Goal: Transaction & Acquisition: Purchase product/service

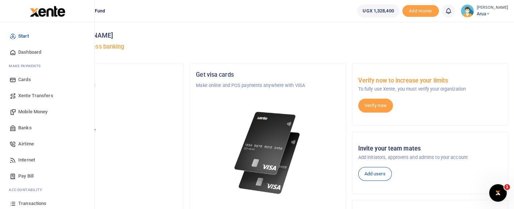
click at [43, 110] on span "Mobile Money" at bounding box center [32, 111] width 29 height 7
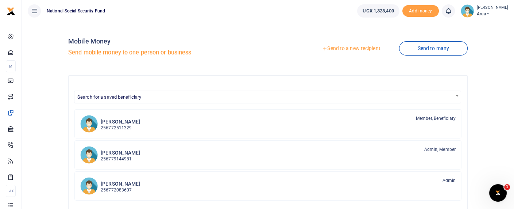
click at [52, 118] on div "Mobile Money Send mobile money to one person or business Send to a new recipien…" at bounding box center [268, 192] width 486 height 328
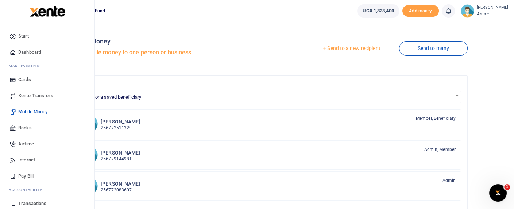
click at [40, 111] on span "Mobile Money" at bounding box center [32, 111] width 29 height 7
click at [40, 110] on span "Mobile Money" at bounding box center [32, 111] width 29 height 7
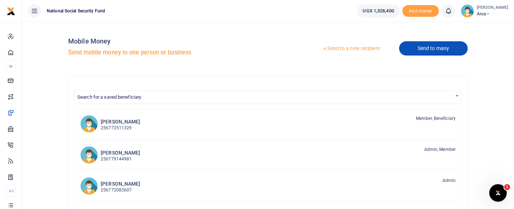
click at [433, 49] on link "Send to many" at bounding box center [433, 48] width 69 height 14
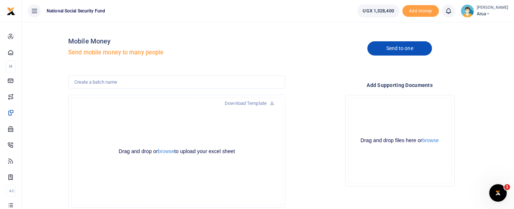
click at [407, 50] on link "Send to one" at bounding box center [399, 48] width 64 height 14
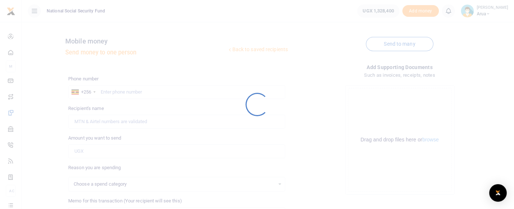
select select
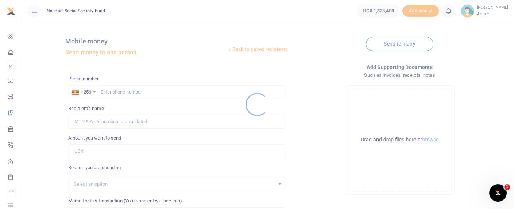
click at [117, 91] on div at bounding box center [257, 104] width 514 height 209
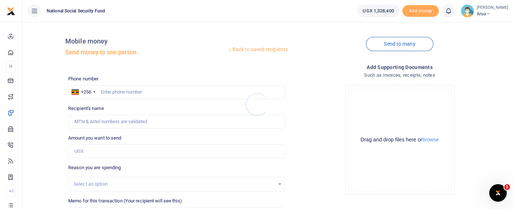
click at [117, 90] on div at bounding box center [257, 104] width 514 height 209
click at [117, 87] on input "text" at bounding box center [176, 92] width 217 height 14
type input "772747011"
type input "[PERSON_NAME]"
type input "772747011"
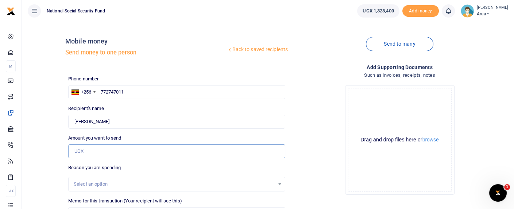
click at [90, 150] on input "Amount you want to send" at bounding box center [176, 151] width 217 height 14
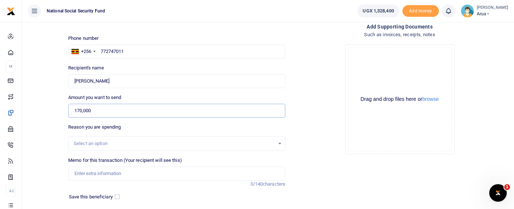
scroll to position [81, 0]
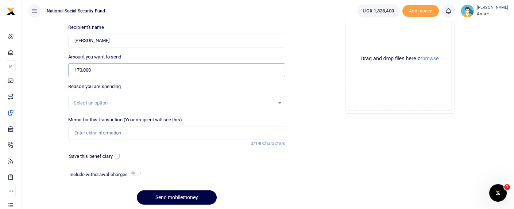
type input "170,000"
click at [135, 172] on input "checkbox" at bounding box center [135, 172] width 9 height 5
checkbox input "true"
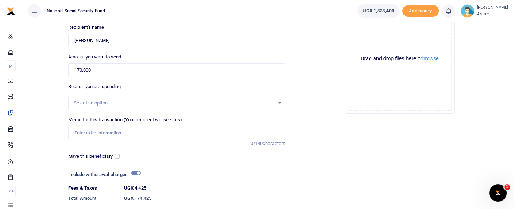
click at [102, 104] on div "Select an option" at bounding box center [174, 102] width 201 height 7
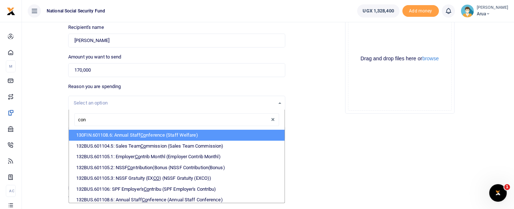
type input "conn"
click at [147, 134] on span "Conn" at bounding box center [141, 134] width 11 height 5
select select "182"
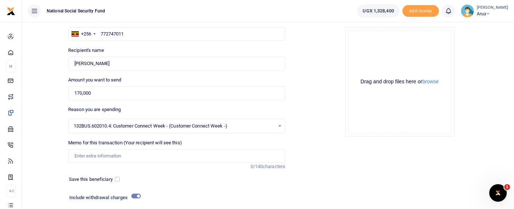
scroll to position [40, 0]
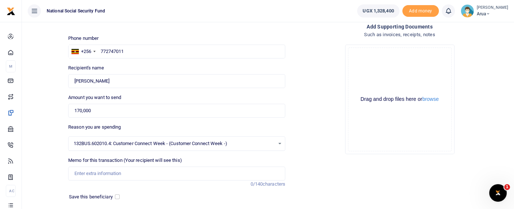
click at [120, 124] on label "Reason you are spending" at bounding box center [94, 126] width 53 height 7
click at [132, 176] on input "Memo for this transaction (Your recipient will see this)" at bounding box center [176, 173] width 217 height 14
type input "c"
type input "Cake for customer experience week"
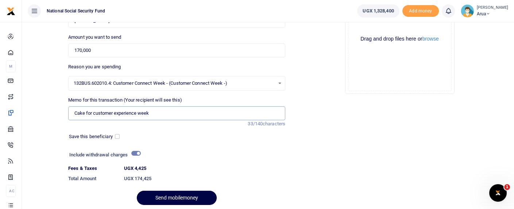
scroll to position [127, 0]
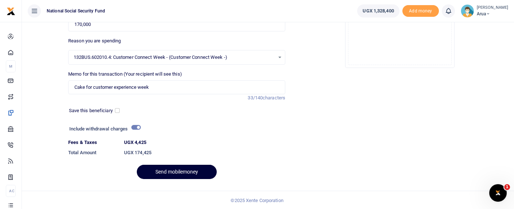
click at [187, 169] on button "Send mobilemoney" at bounding box center [177, 172] width 80 height 14
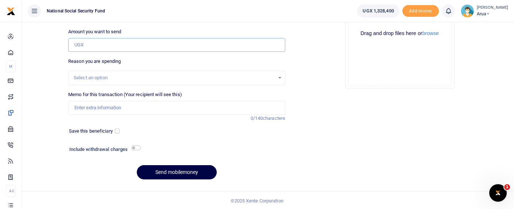
click at [104, 46] on input "Amount you want to send" at bounding box center [176, 45] width 217 height 14
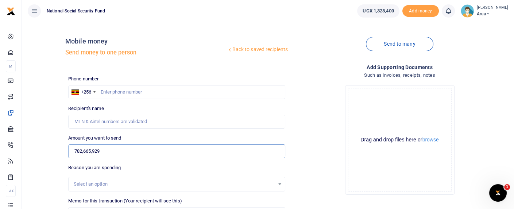
click at [77, 149] on input "782,665,929" at bounding box center [176, 151] width 217 height 14
click at [73, 148] on input "782,665,929" at bounding box center [176, 151] width 217 height 14
type input "7"
type input "0"
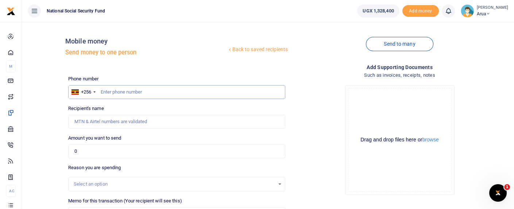
click at [103, 92] on input "text" at bounding box center [176, 92] width 217 height 14
type input "782665929"
type input "[PERSON_NAME]"
type input "782665929"
click at [102, 155] on input "0" at bounding box center [176, 151] width 217 height 14
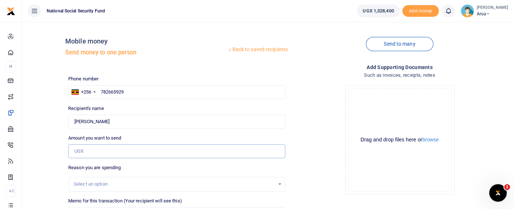
type input "0"
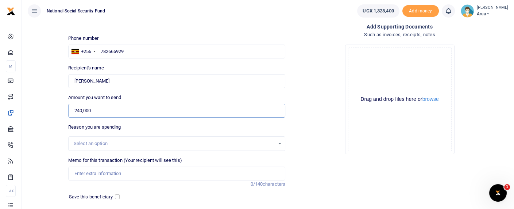
scroll to position [81, 0]
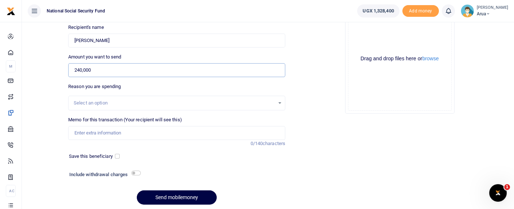
type input "240,000"
click at [106, 105] on div "Select an option" at bounding box center [174, 102] width 201 height 7
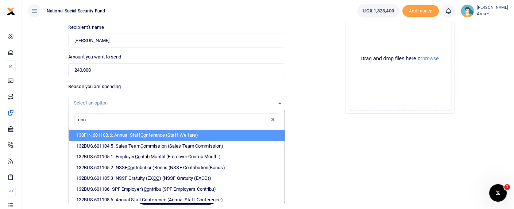
type input "conn"
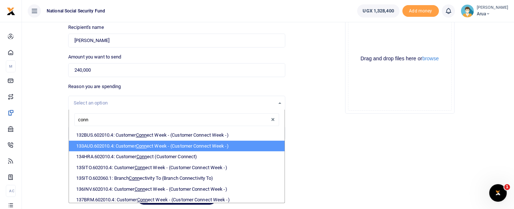
click at [152, 143] on li "133AUD.602010.4: Customer Conn ect Week - (Customer Connect Week -)" at bounding box center [177, 145] width 216 height 11
select select "323"
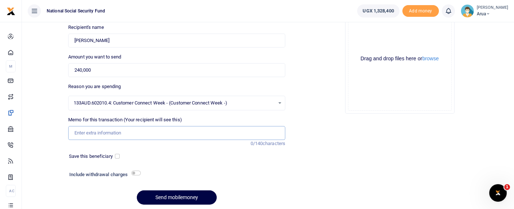
click at [112, 136] on input "Memo for this transaction (Your recipient will see this)" at bounding box center [176, 133] width 217 height 14
type input "staff breakfast"
click at [139, 170] on input "checkbox" at bounding box center [135, 172] width 9 height 5
checkbox input "true"
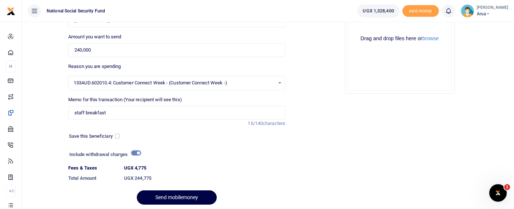
scroll to position [127, 0]
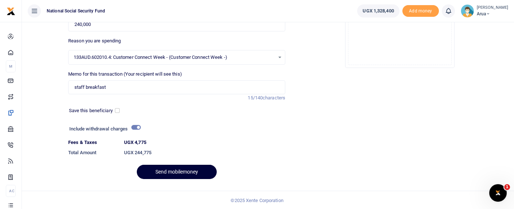
click at [177, 168] on button "Send mobilemoney" at bounding box center [177, 172] width 80 height 14
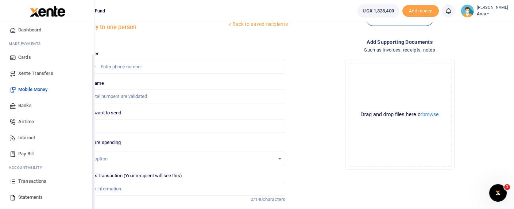
scroll to position [40, 0]
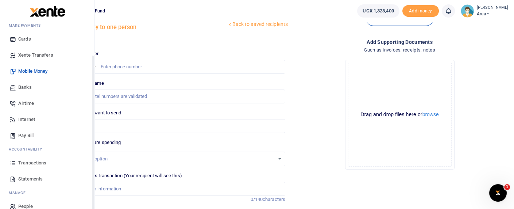
click at [38, 161] on span "Transactions" at bounding box center [32, 162] width 28 height 7
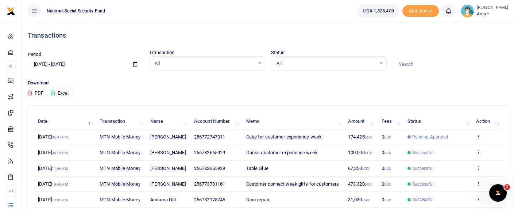
click at [481, 134] on td "View details Send again" at bounding box center [487, 137] width 30 height 16
click at [479, 137] on icon at bounding box center [478, 136] width 5 height 5
click at [459, 147] on link "View details" at bounding box center [452, 148] width 58 height 10
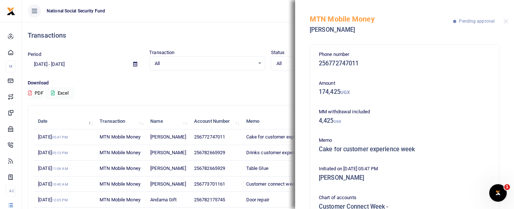
scroll to position [125, 0]
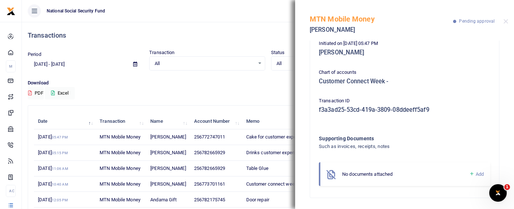
click at [476, 174] on span "Add" at bounding box center [480, 173] width 8 height 5
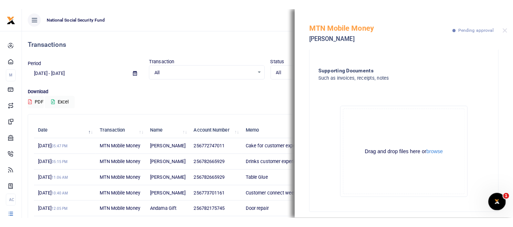
scroll to position [207, 0]
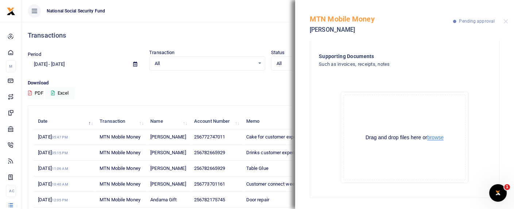
click at [438, 137] on button "browse" at bounding box center [435, 137] width 16 height 5
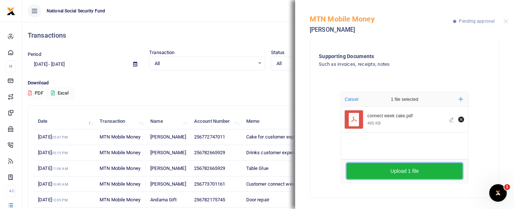
click at [398, 173] on button "Upload 1 file" at bounding box center [405, 171] width 116 height 16
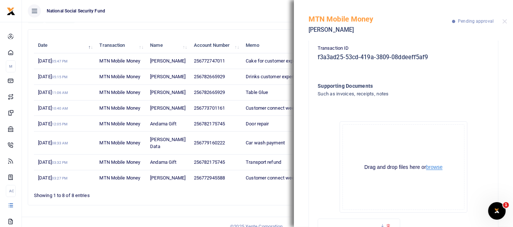
scroll to position [259, 0]
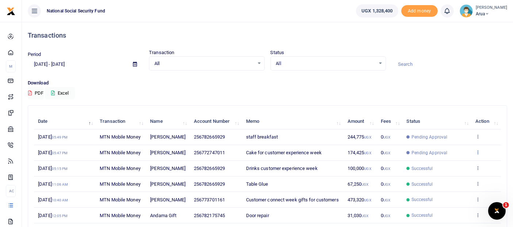
click at [477, 151] on icon at bounding box center [477, 151] width 5 height 5
click at [448, 164] on link "View details" at bounding box center [451, 164] width 58 height 10
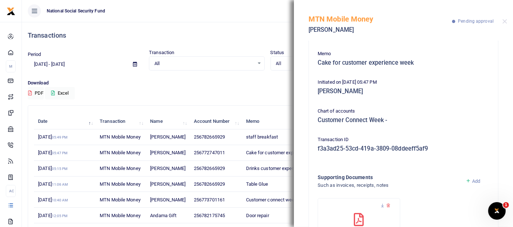
scroll to position [138, 0]
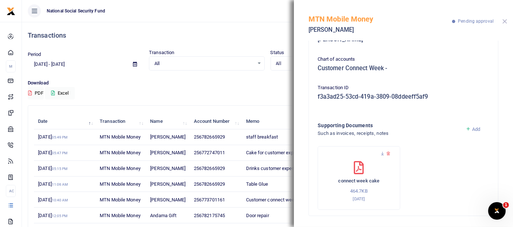
click at [502, 21] on button "Close" at bounding box center [504, 21] width 5 height 5
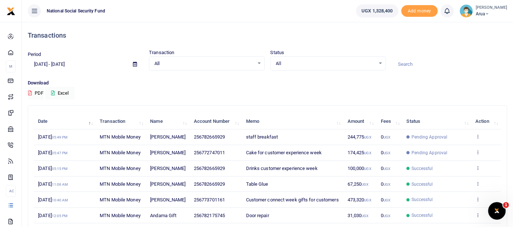
click at [481, 135] on td "View details Send again" at bounding box center [486, 137] width 30 height 16
click at [478, 136] on icon at bounding box center [477, 136] width 5 height 5
click at [453, 147] on link "View details" at bounding box center [451, 148] width 58 height 10
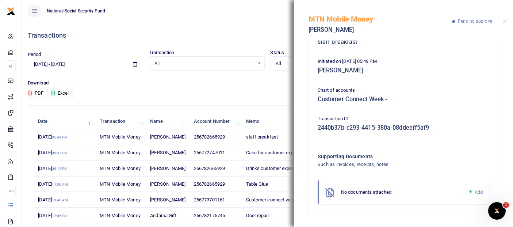
scroll to position [92, 0]
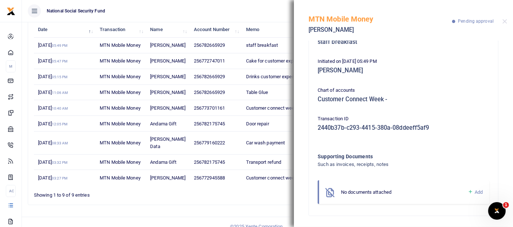
click at [474, 189] on span "Add" at bounding box center [478, 191] width 8 height 5
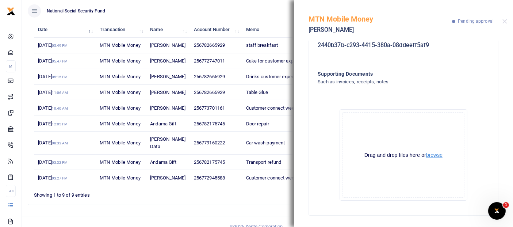
click at [433, 154] on button "browse" at bounding box center [434, 154] width 16 height 5
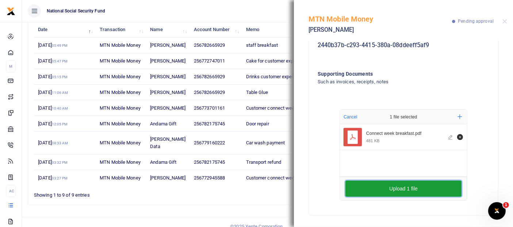
click at [411, 188] on button "Upload 1 file" at bounding box center [403, 188] width 116 height 16
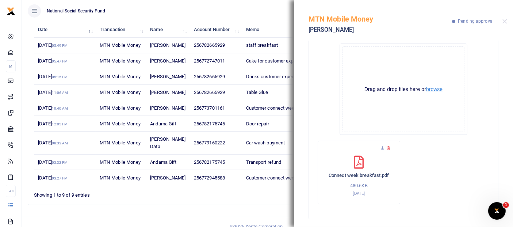
scroll to position [259, 0]
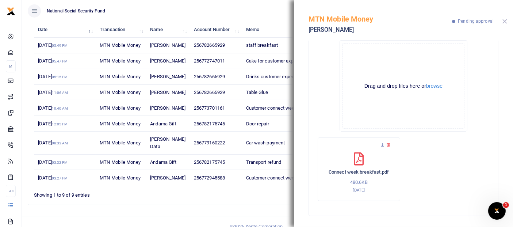
click at [504, 20] on button "Close" at bounding box center [504, 21] width 5 height 5
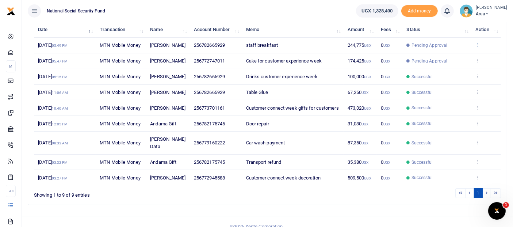
click at [476, 45] on icon at bounding box center [477, 44] width 5 height 5
click at [443, 56] on link "View details" at bounding box center [451, 57] width 58 height 10
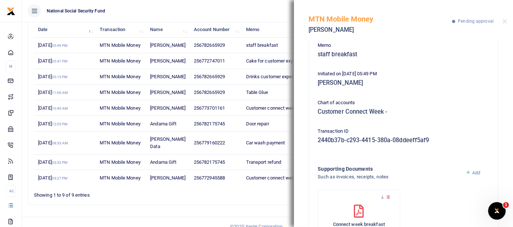
scroll to position [138, 0]
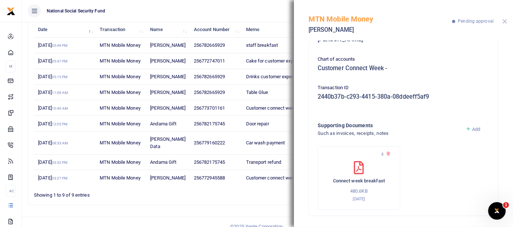
click at [504, 20] on button "Close" at bounding box center [504, 21] width 5 height 5
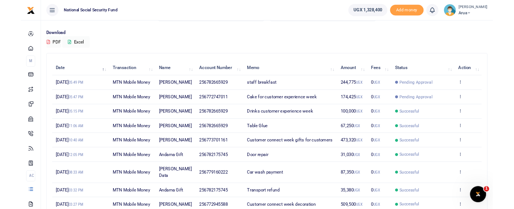
scroll to position [0, 0]
